Goal: Find specific page/section: Find specific page/section

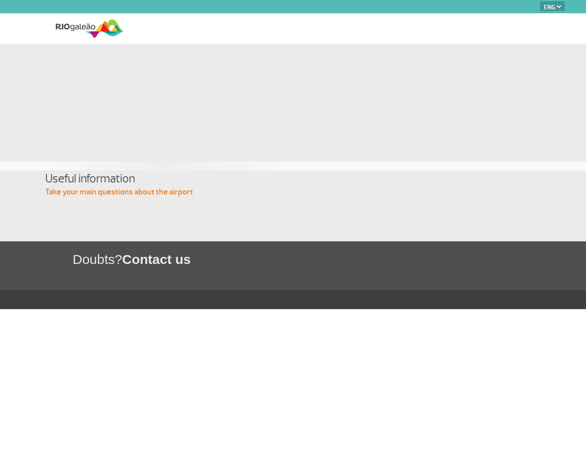
select select "en"
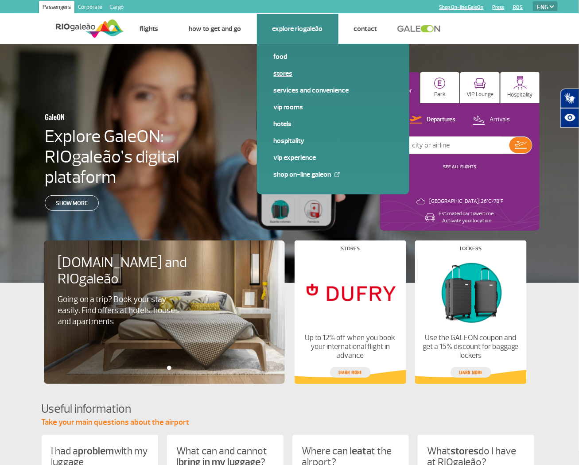
click at [281, 74] on link "Stores" at bounding box center [333, 74] width 119 height 10
click at [413, 28] on link at bounding box center [422, 29] width 48 height 8
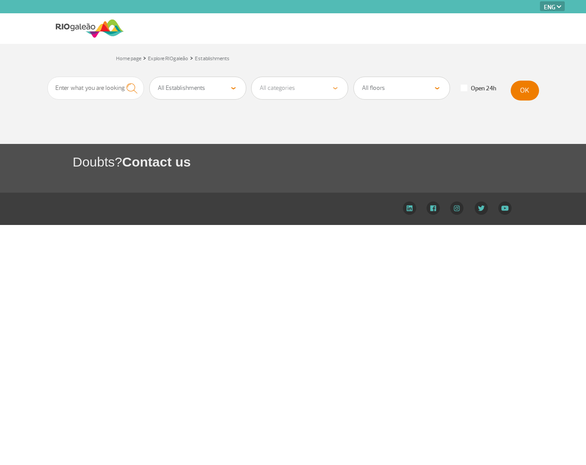
select select "en"
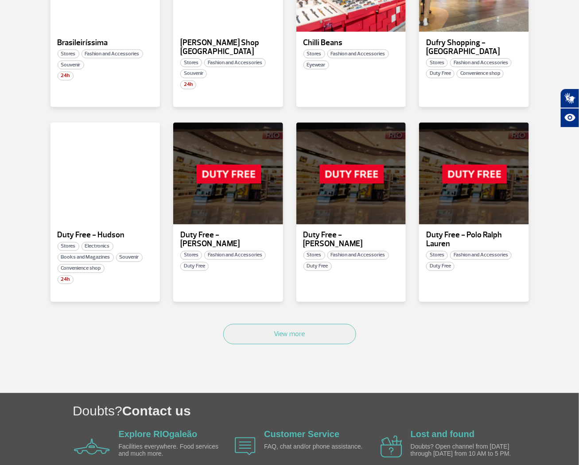
scroll to position [443, 0]
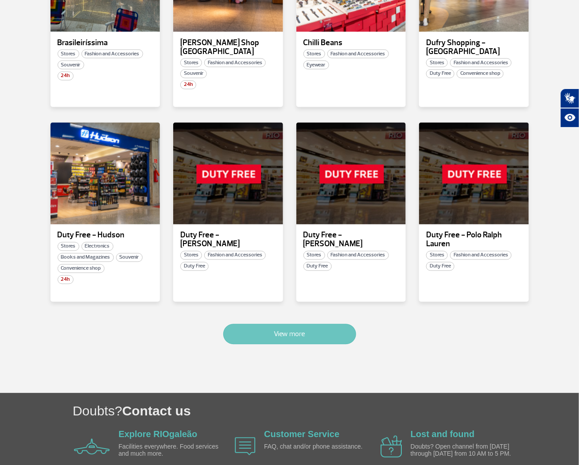
click at [255, 324] on button "View more" at bounding box center [289, 334] width 133 height 20
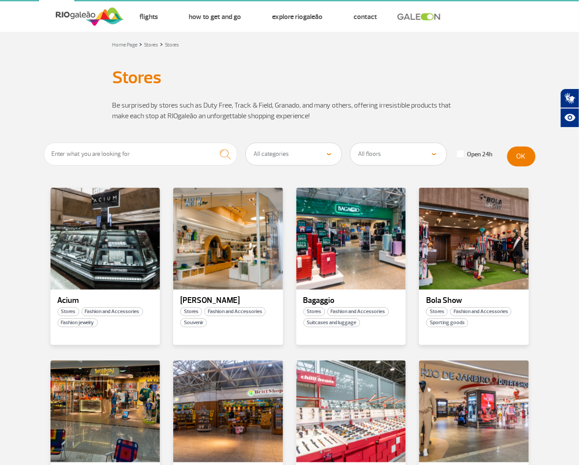
scroll to position [7, 0]
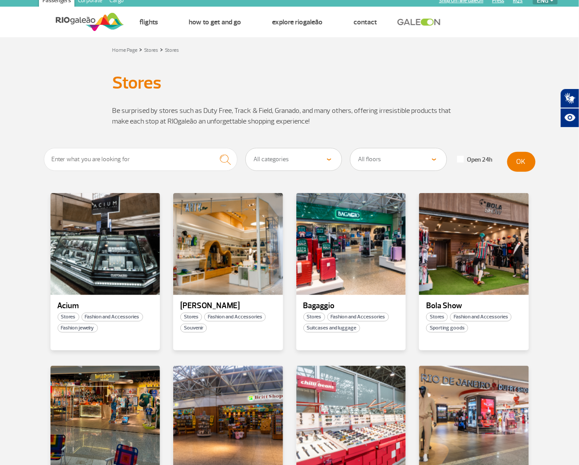
click at [296, 159] on select "All categories Beauty &amp; Cosmetics Electronics Books and Magazines Fashion a…" at bounding box center [294, 159] width 96 height 22
select select "25"
click at [246, 148] on select "All categories Beauty &amp; Cosmetics Electronics Books and Magazines Fashion a…" at bounding box center [294, 159] width 96 height 22
click at [524, 162] on button "OK" at bounding box center [521, 162] width 28 height 20
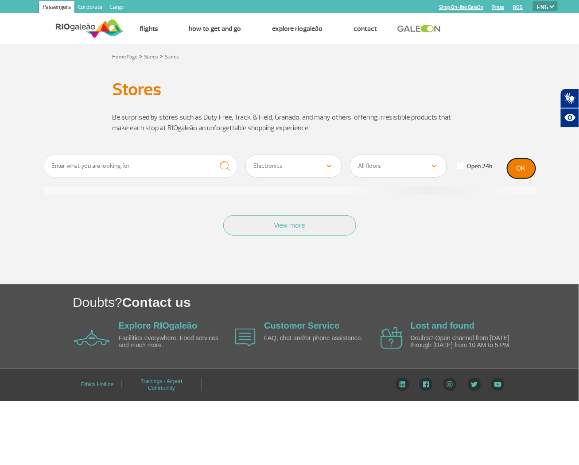
scroll to position [0, 0]
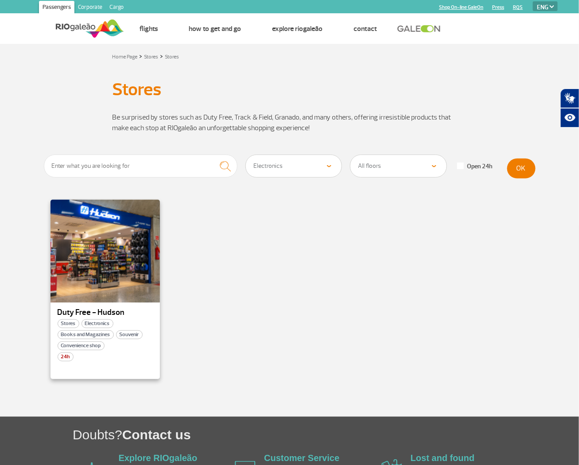
click at [95, 261] on div at bounding box center [105, 251] width 112 height 104
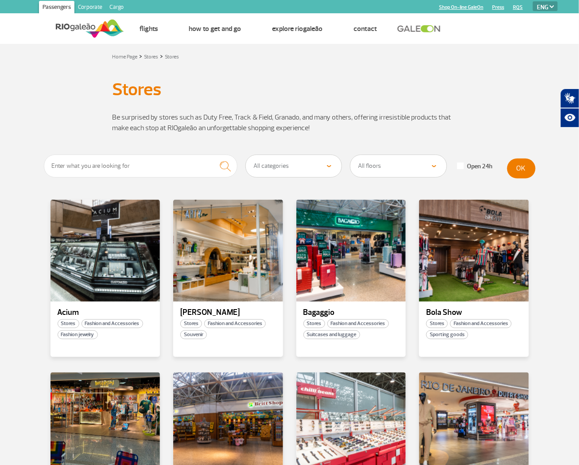
click at [304, 165] on select "All categories Beauty &amp; Cosmetics Electronics Books and Magazines Fashion a…" at bounding box center [294, 166] width 96 height 22
click at [347, 130] on p "Be surprised by stores such as Duty Free, Track & Field, Granado, and many othe…" at bounding box center [290, 122] width 355 height 21
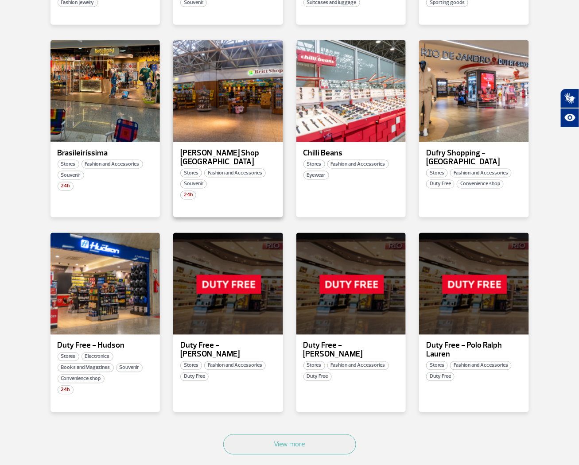
scroll to position [354, 0]
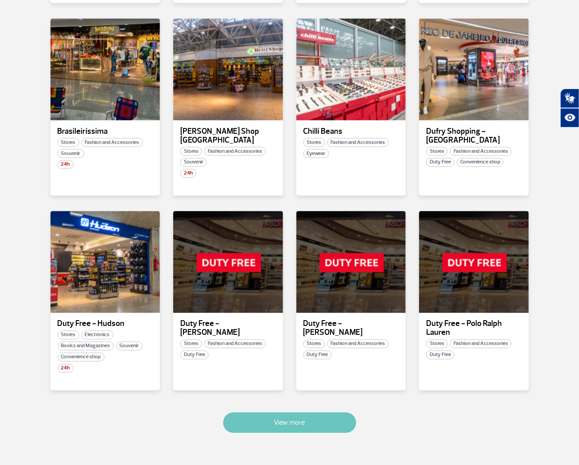
click at [267, 413] on button "View more" at bounding box center [289, 423] width 133 height 20
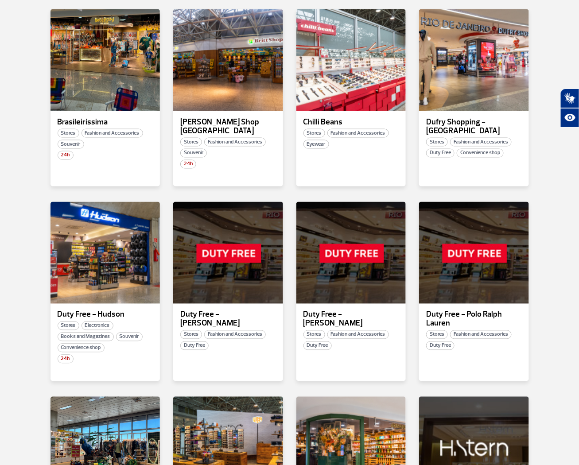
scroll to position [893, 0]
